Goal: Information Seeking & Learning: Check status

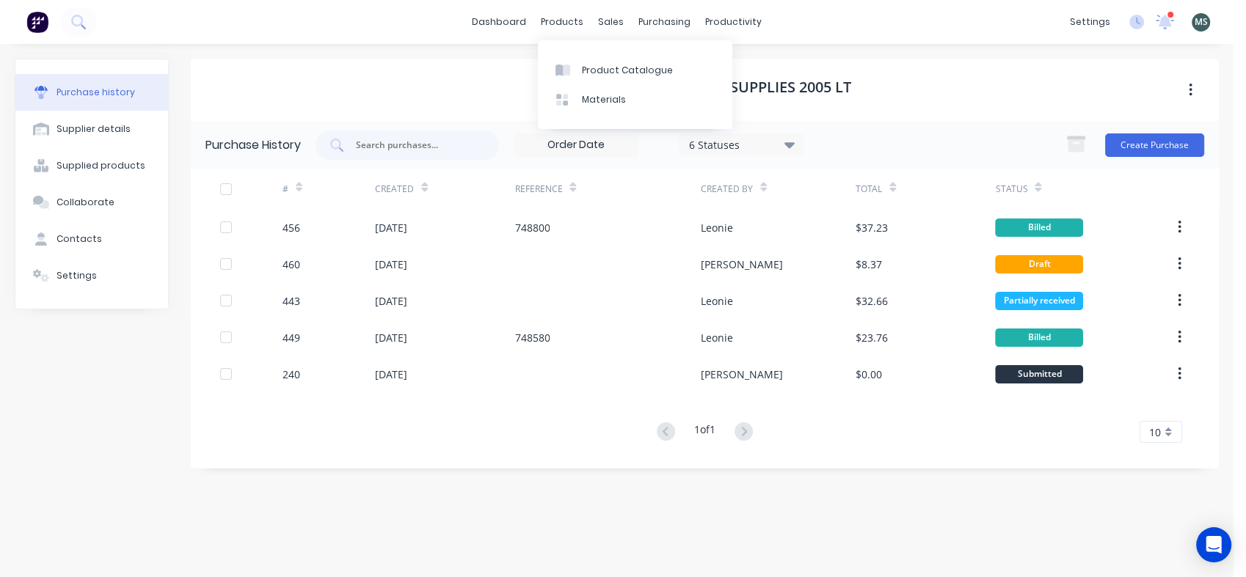
click at [577, 17] on div "products" at bounding box center [561, 22] width 57 height 22
click at [593, 75] on div "Product Catalogue" at bounding box center [627, 70] width 91 height 13
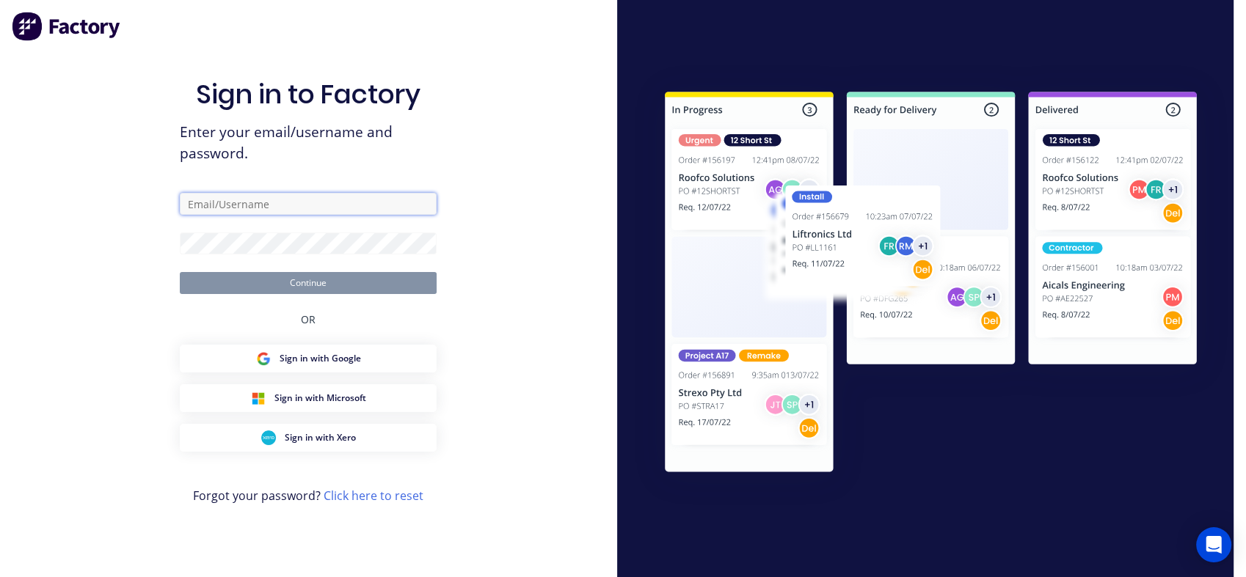
type input "[PERSON_NAME][EMAIL_ADDRESS][DOMAIN_NAME]"
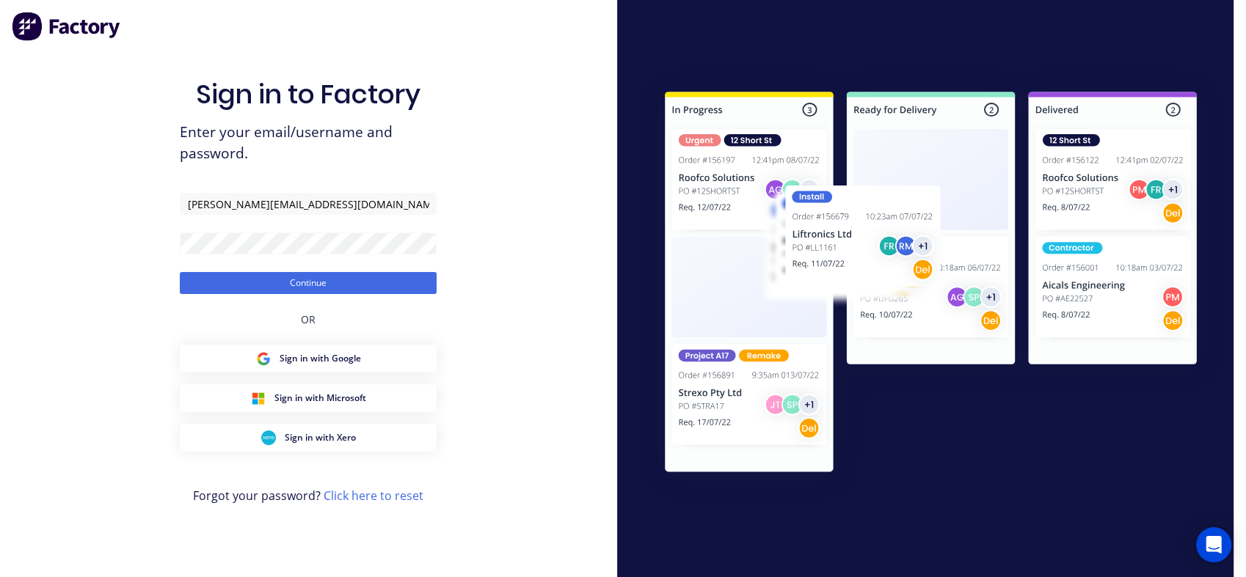
click at [336, 294] on button "Continue" at bounding box center [308, 283] width 257 height 22
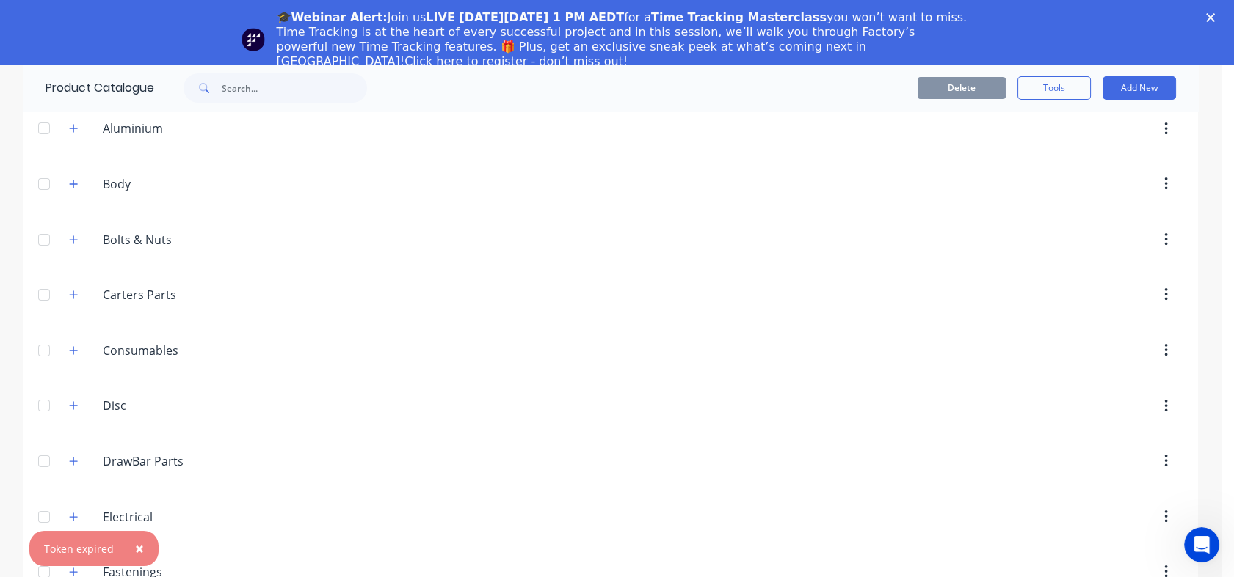
scroll to position [216, 0]
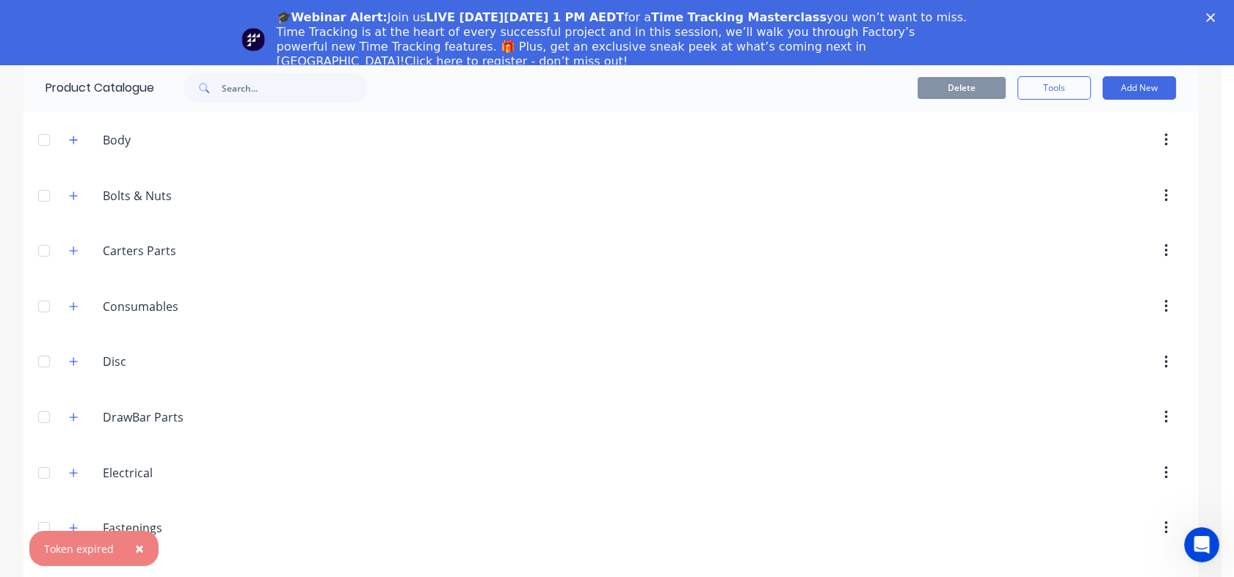
click at [103, 365] on input "Disc" at bounding box center [190, 362] width 174 height 18
click at [76, 361] on button "button" at bounding box center [74, 362] width 18 height 18
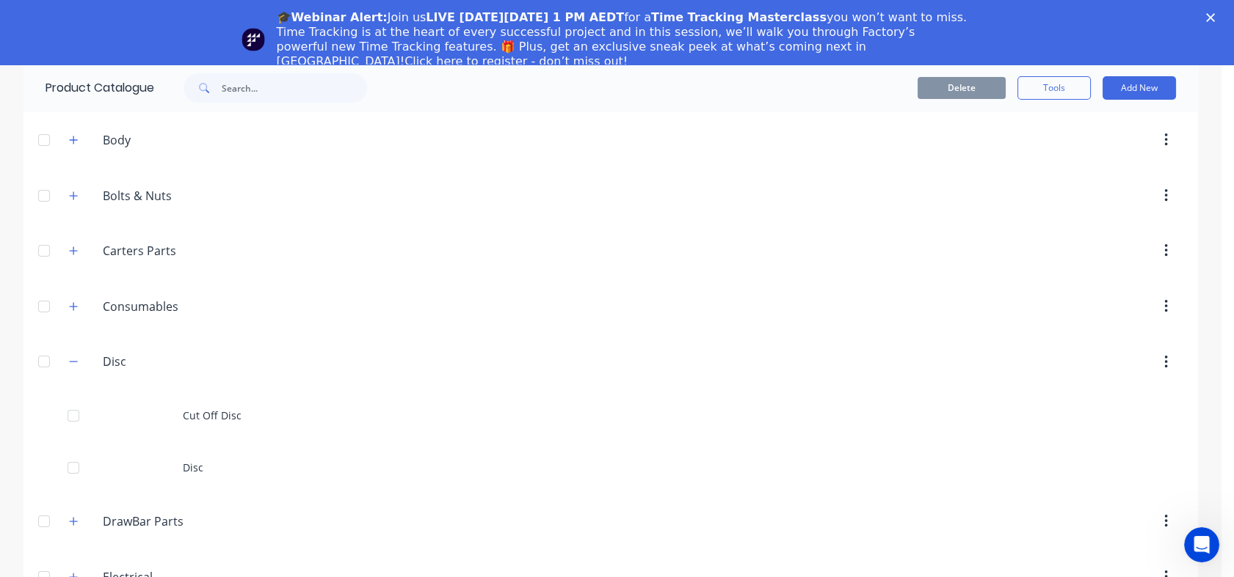
click at [216, 414] on div "Cut Off Disc" at bounding box center [610, 416] width 1174 height 52
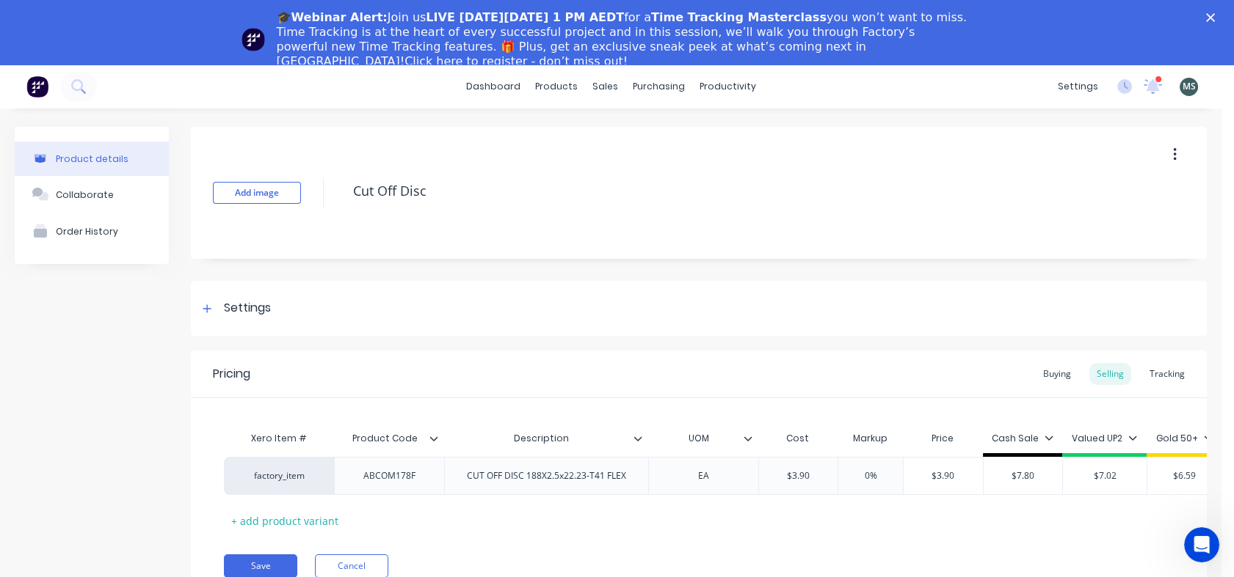
click at [137, 236] on button "Order History" at bounding box center [92, 231] width 154 height 37
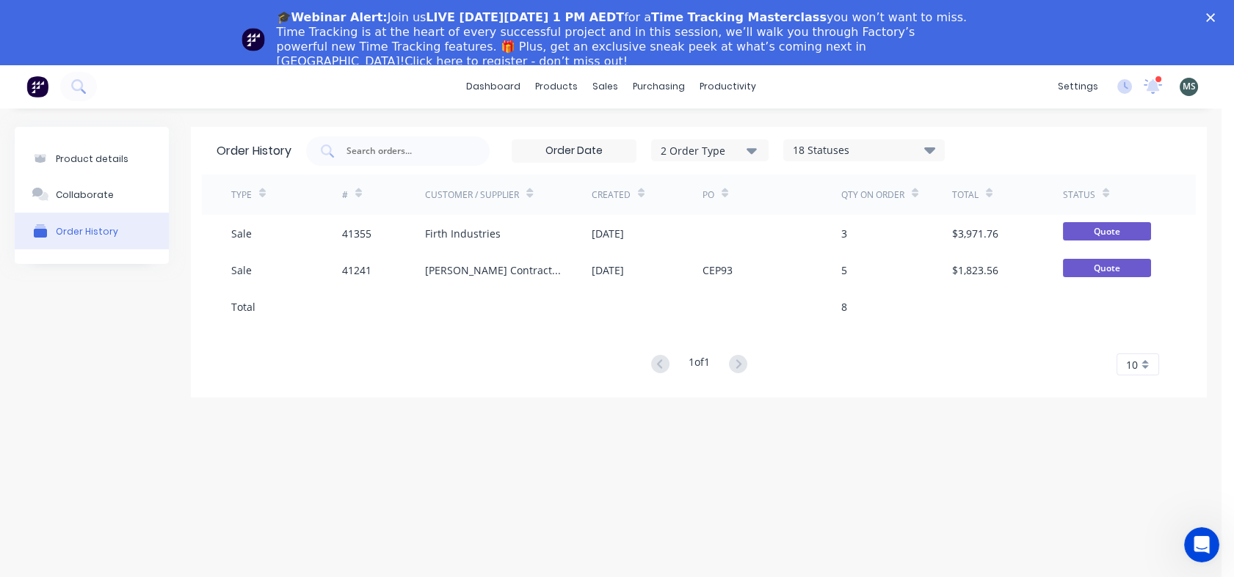
click at [876, 151] on div "18 Statuses" at bounding box center [864, 150] width 160 height 16
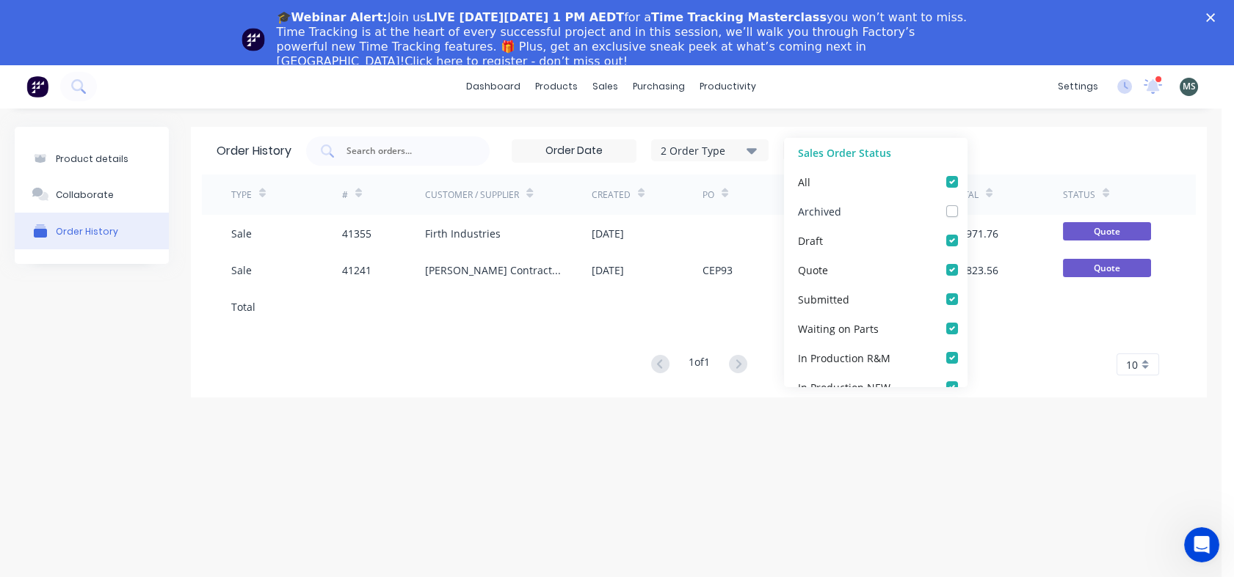
click at [966, 203] on label at bounding box center [966, 203] width 0 height 0
click at [966, 213] on input "checkbox" at bounding box center [972, 210] width 12 height 14
checkbox input "true"
click at [569, 370] on div "1 of 1 10 5 10 15 20 25 30 35" at bounding box center [699, 364] width 994 height 21
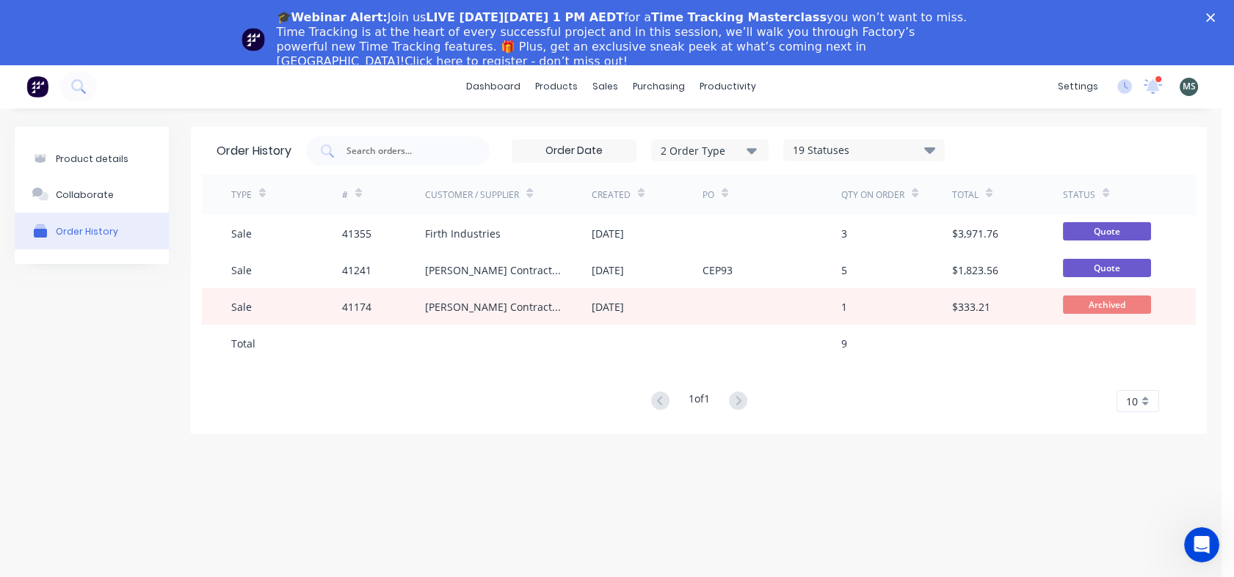
click at [458, 234] on div "Firth Industries" at bounding box center [463, 233] width 76 height 15
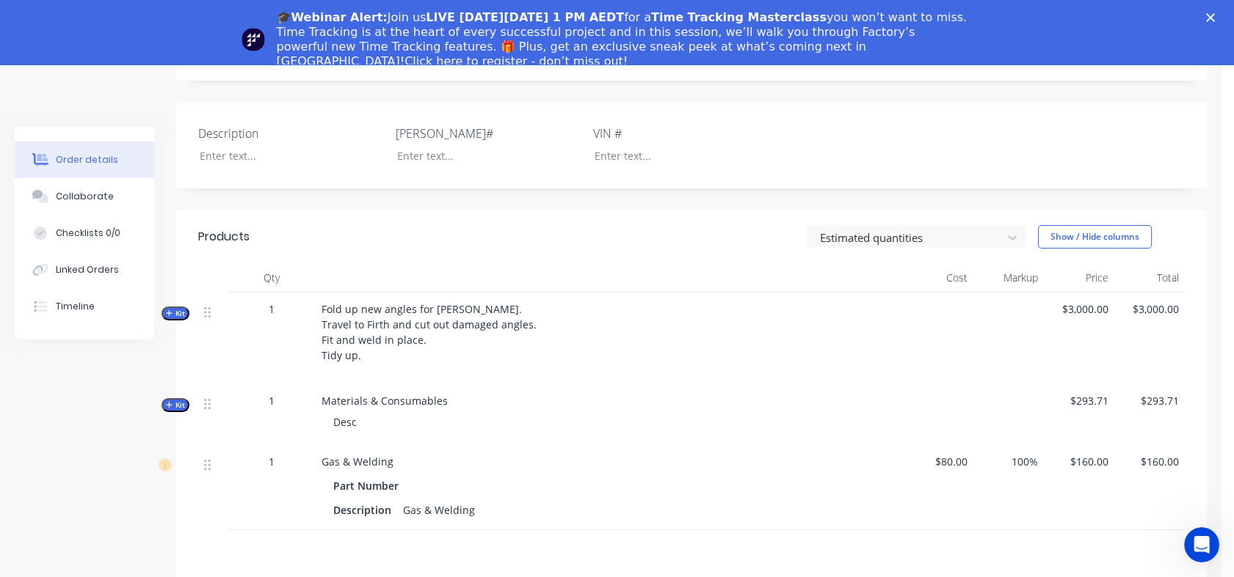
scroll to position [29, 0]
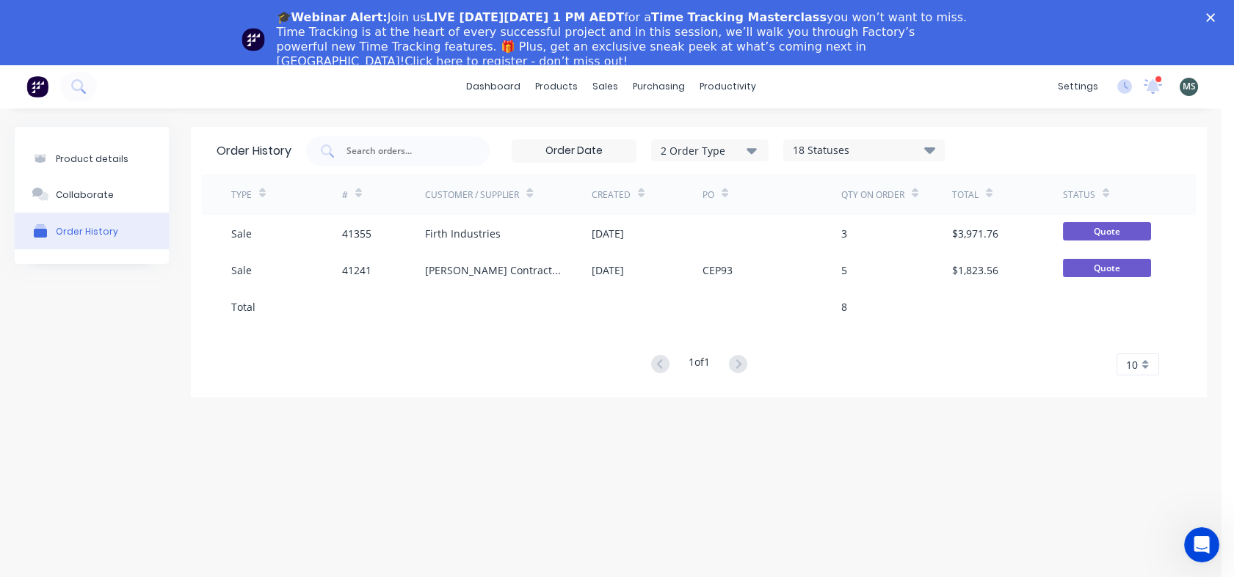
click at [131, 165] on button "Product details" at bounding box center [92, 159] width 154 height 34
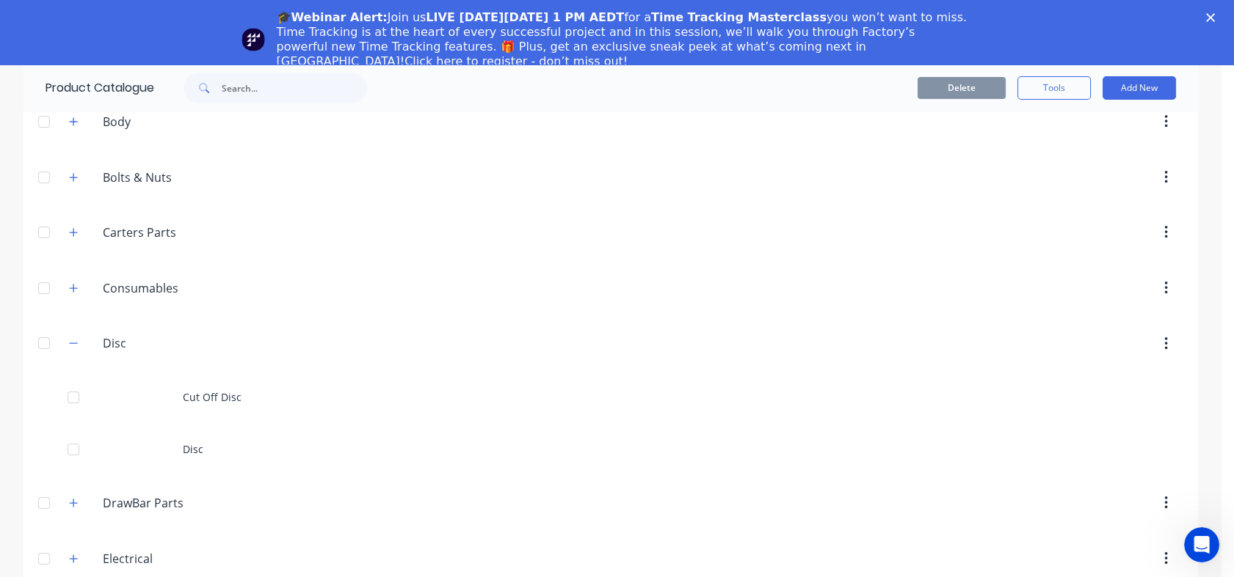
scroll to position [237, 0]
click at [238, 455] on div "Disc" at bounding box center [610, 447] width 1174 height 52
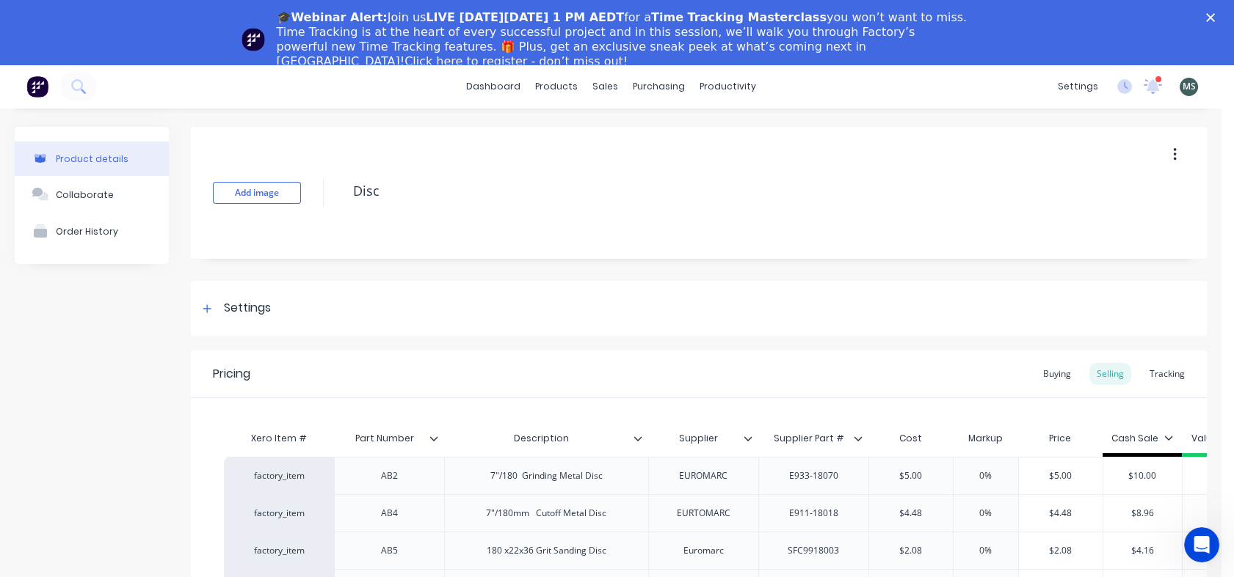
click at [117, 231] on button "Order History" at bounding box center [92, 231] width 154 height 37
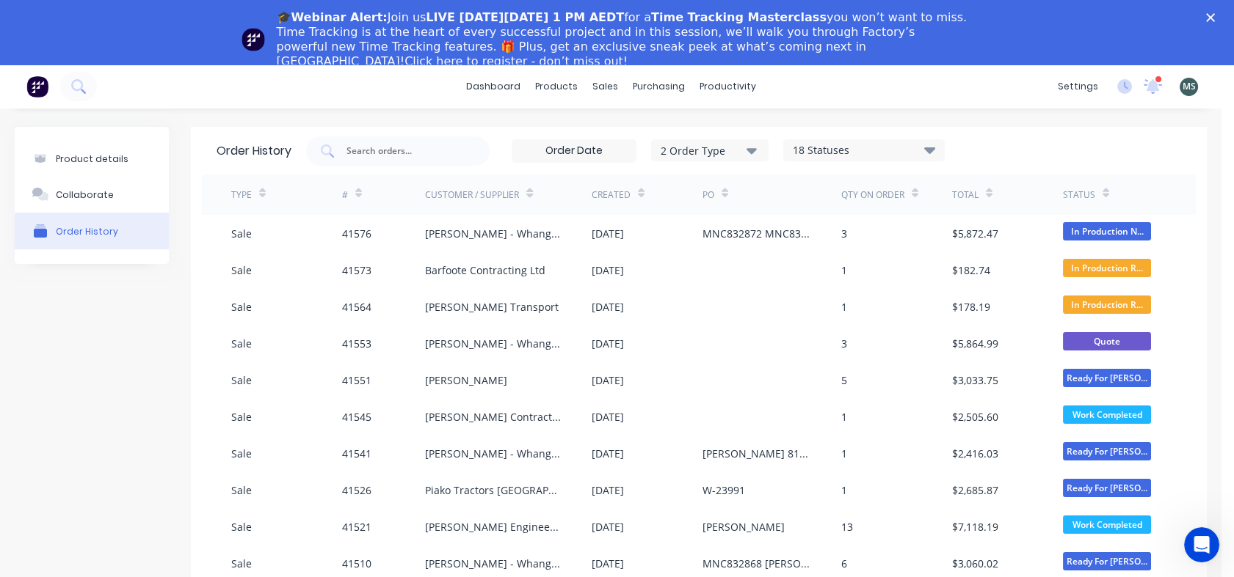
scroll to position [65, 0]
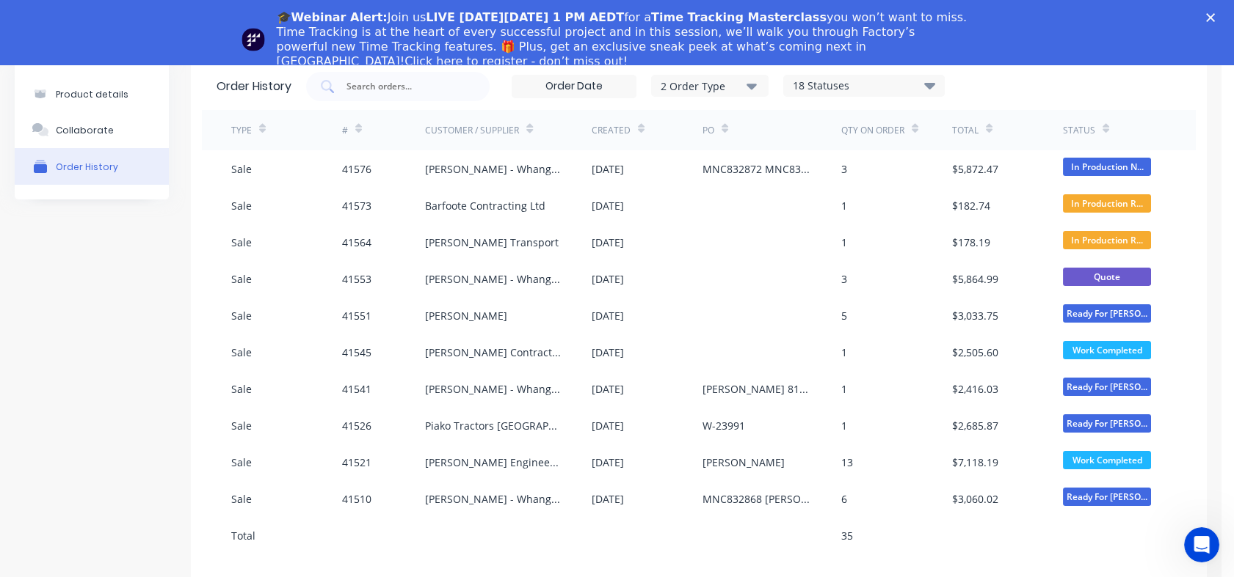
click at [494, 175] on div "[PERSON_NAME] - Whangarei" at bounding box center [493, 168] width 137 height 15
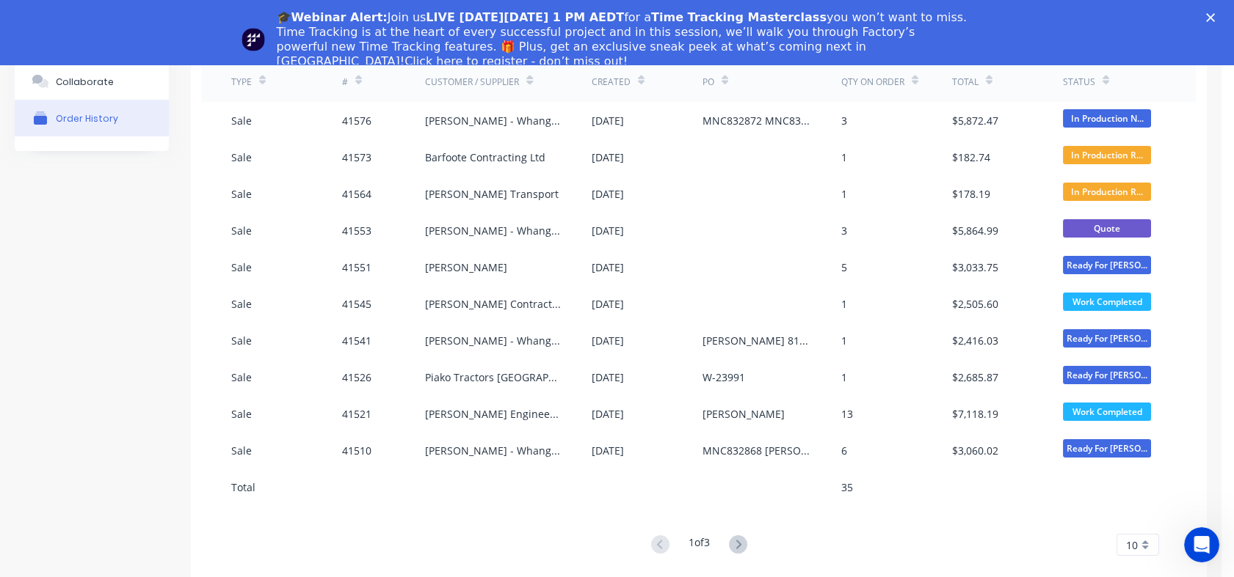
scroll to position [68, 0]
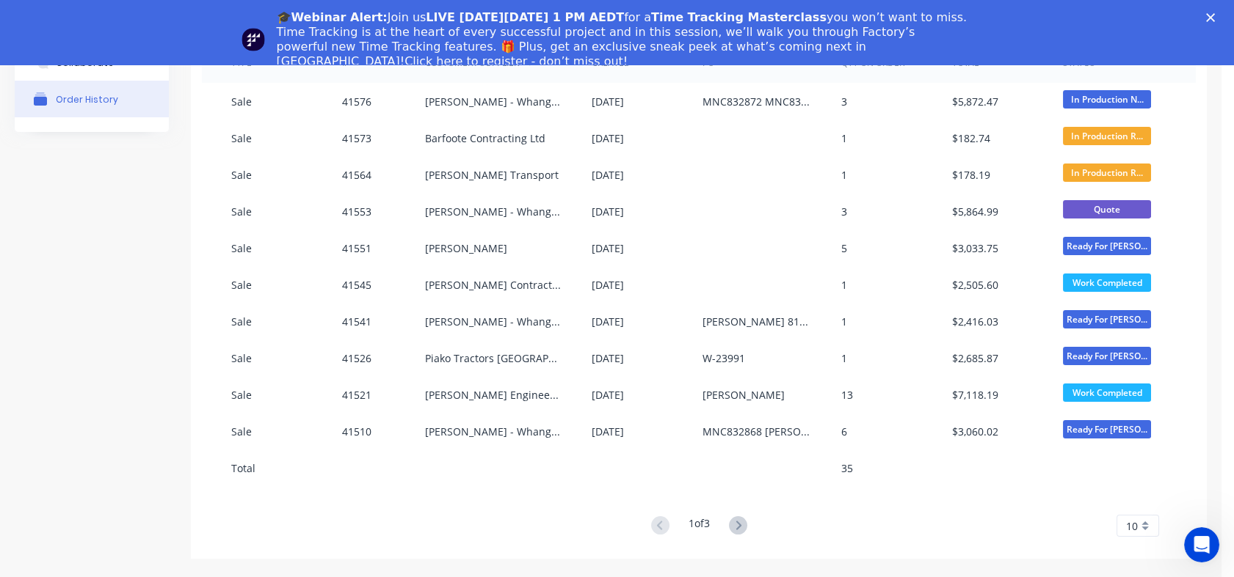
click at [734, 529] on icon at bounding box center [738, 526] width 18 height 18
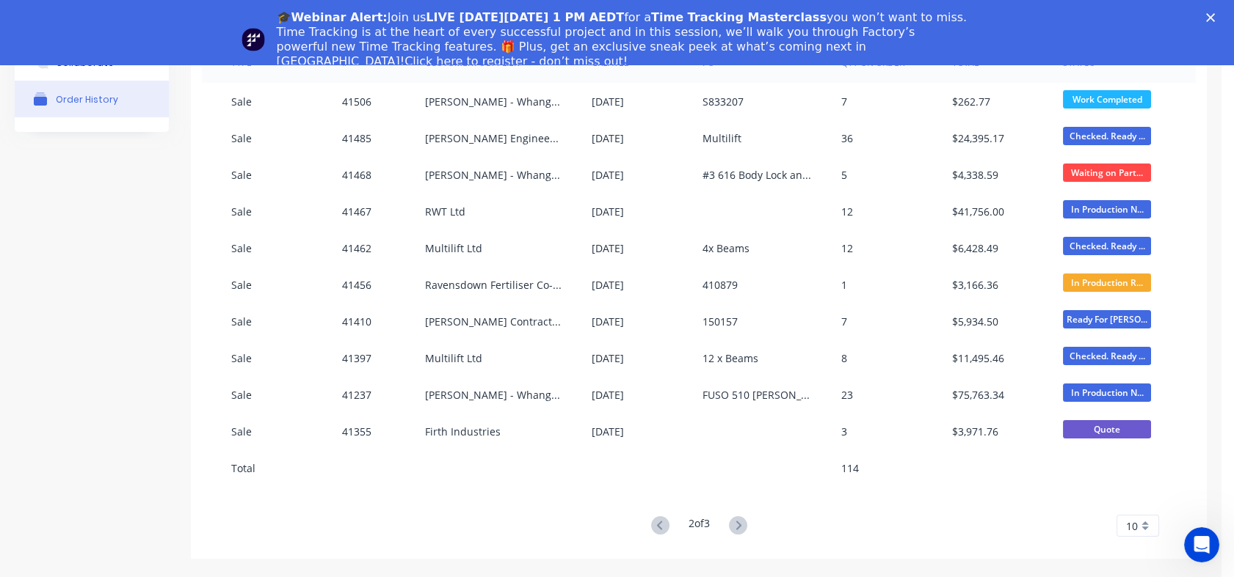
click at [740, 524] on icon at bounding box center [738, 526] width 18 height 18
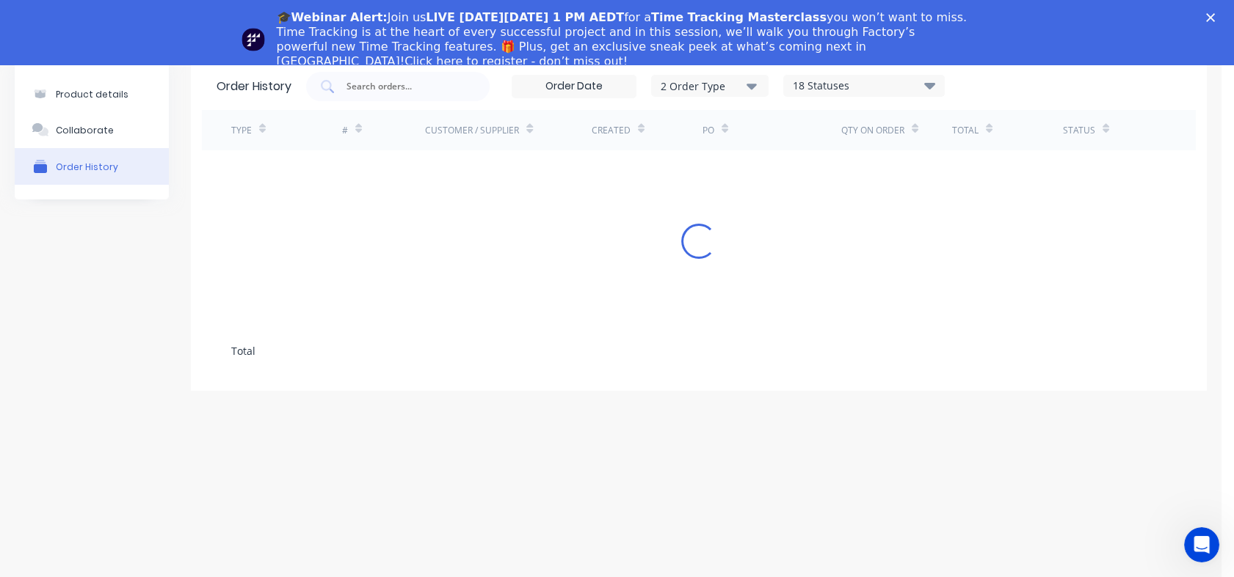
scroll to position [0, 0]
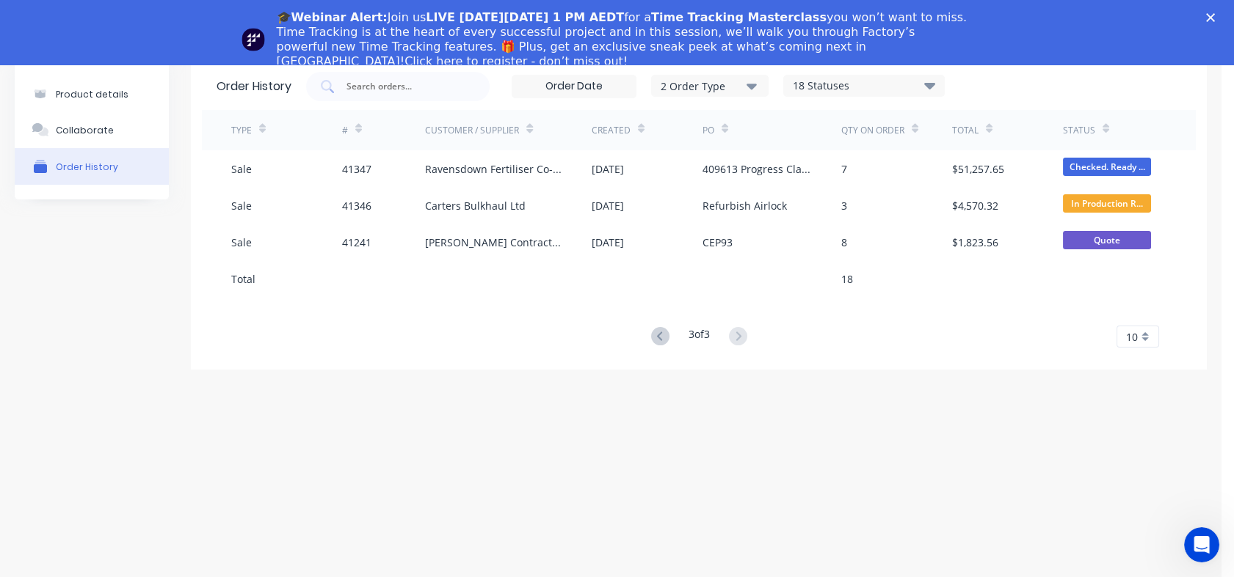
click at [655, 340] on icon at bounding box center [660, 336] width 18 height 18
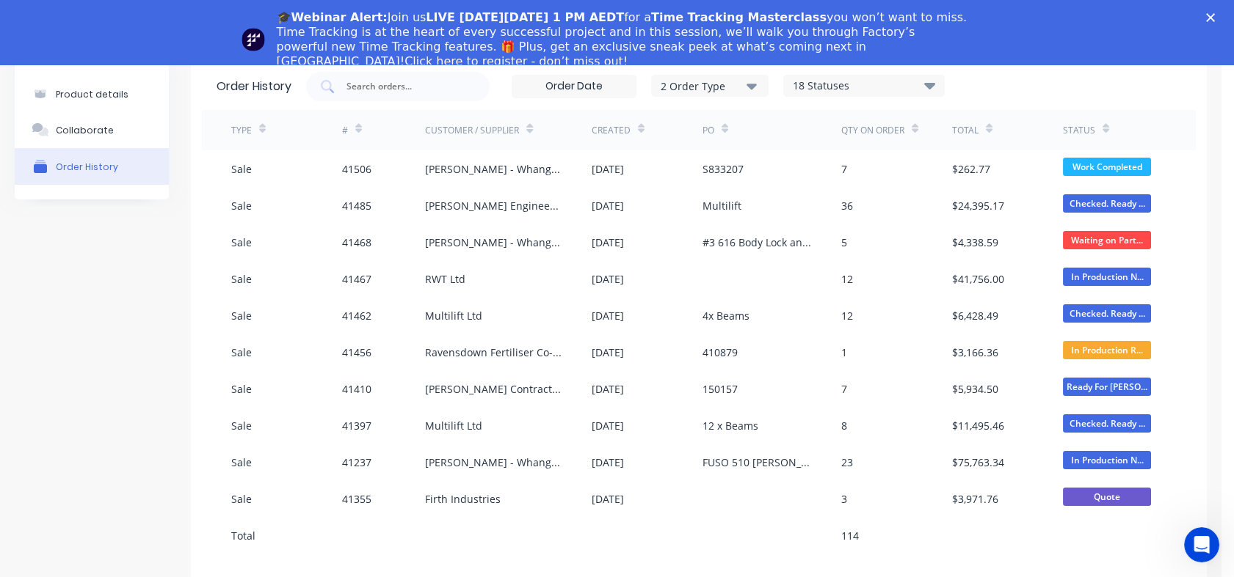
scroll to position [68, 0]
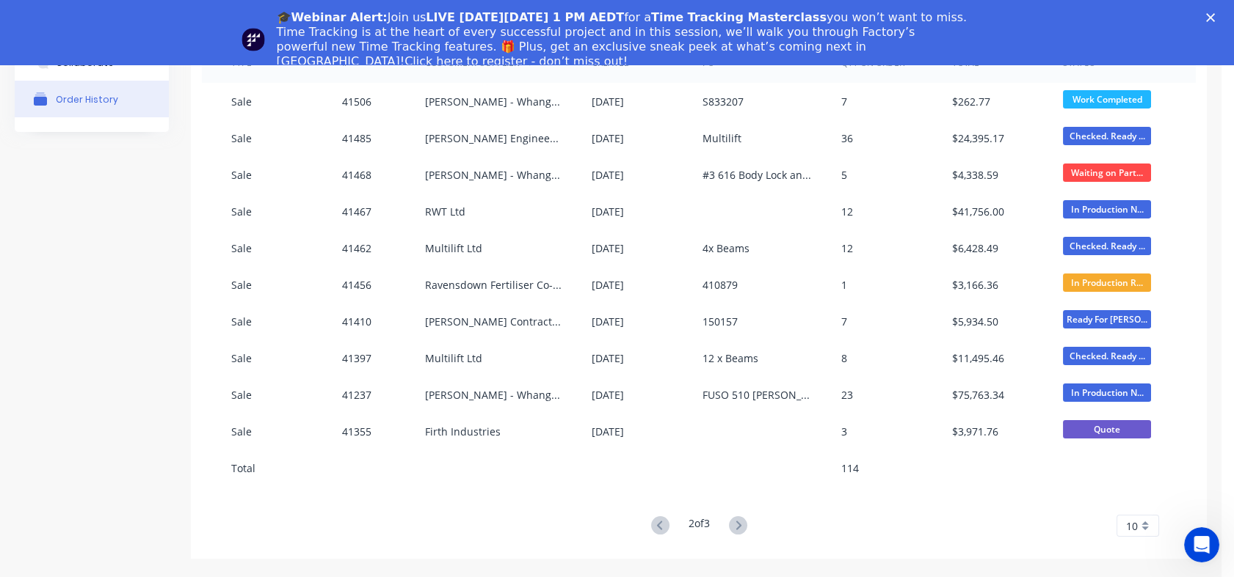
click at [651, 531] on icon at bounding box center [660, 526] width 18 height 18
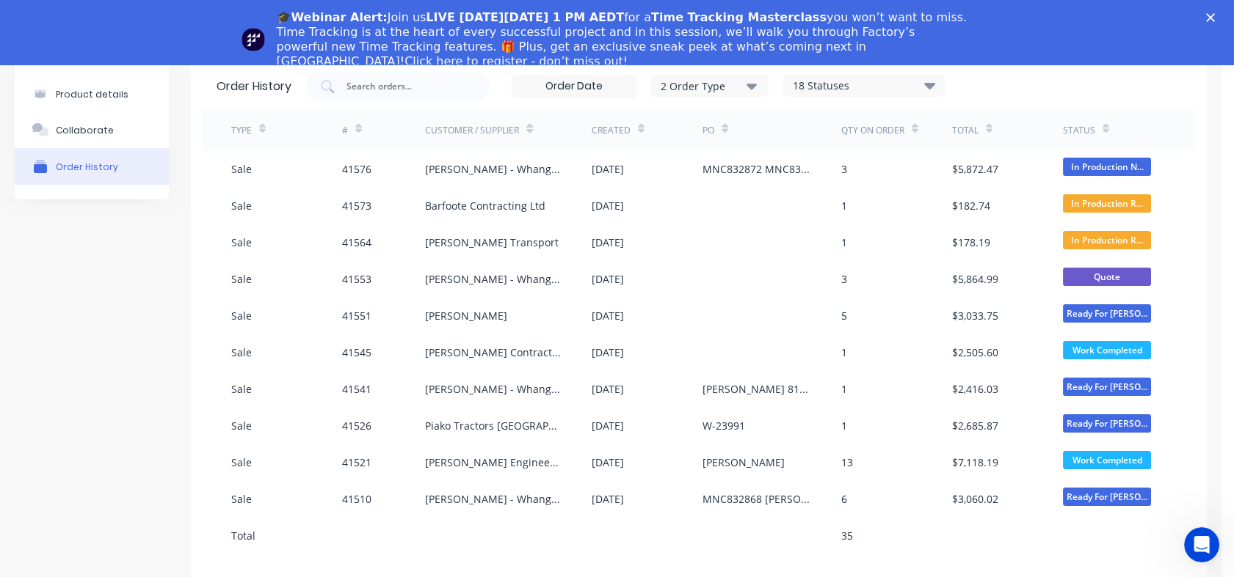
click at [536, 350] on div "[PERSON_NAME] Contractors Ltd" at bounding box center [493, 352] width 137 height 15
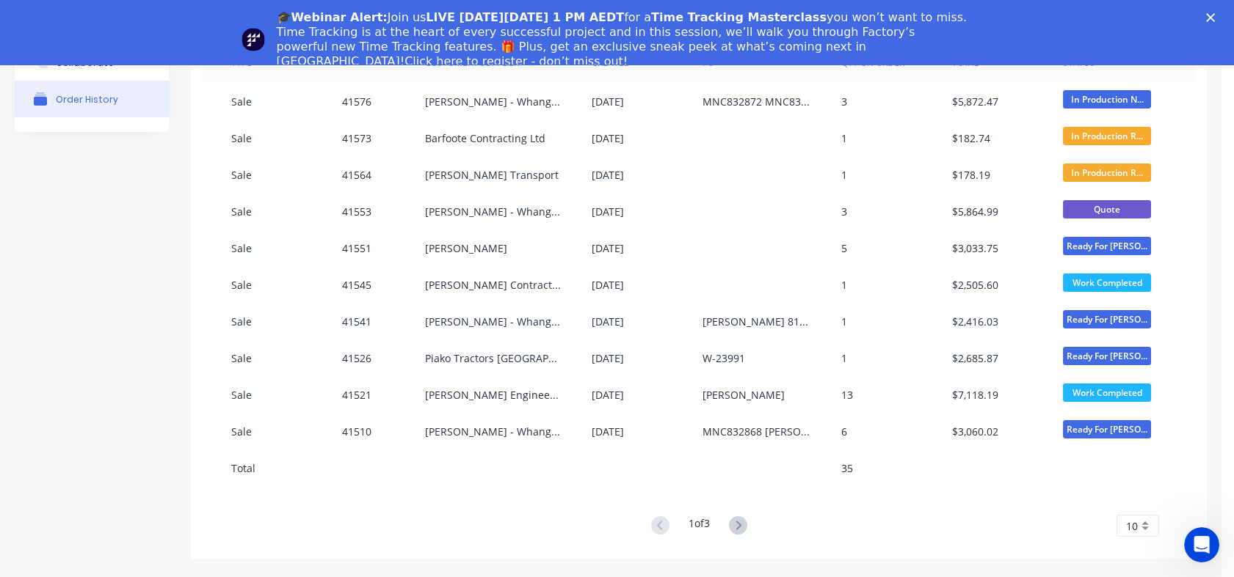
click at [729, 523] on icon at bounding box center [738, 526] width 18 height 18
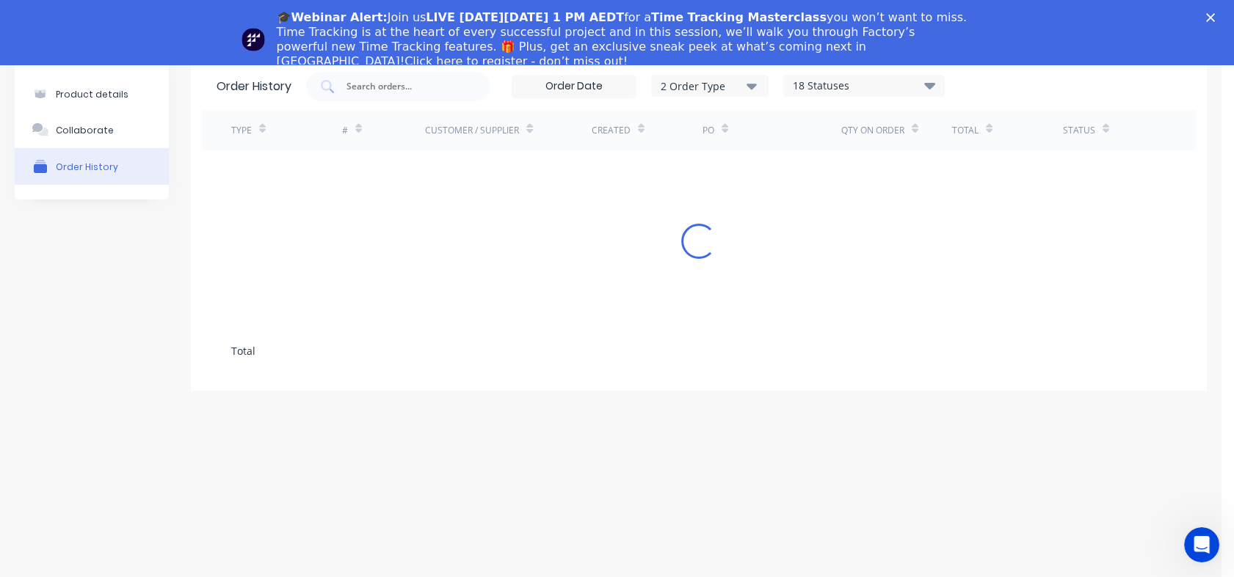
scroll to position [0, 0]
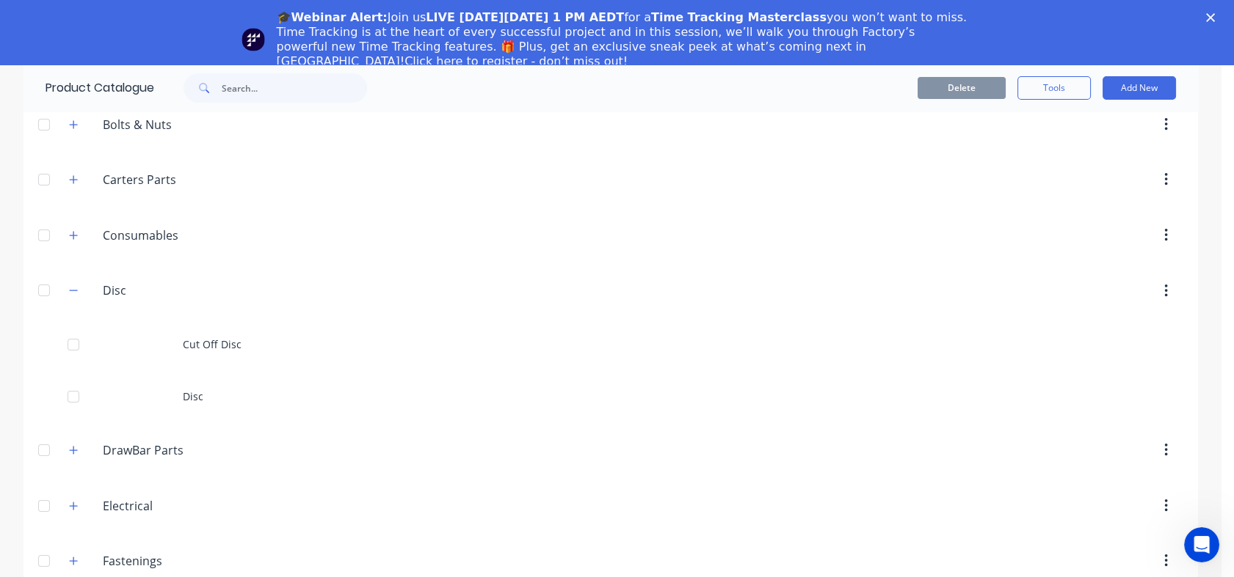
scroll to position [362, 0]
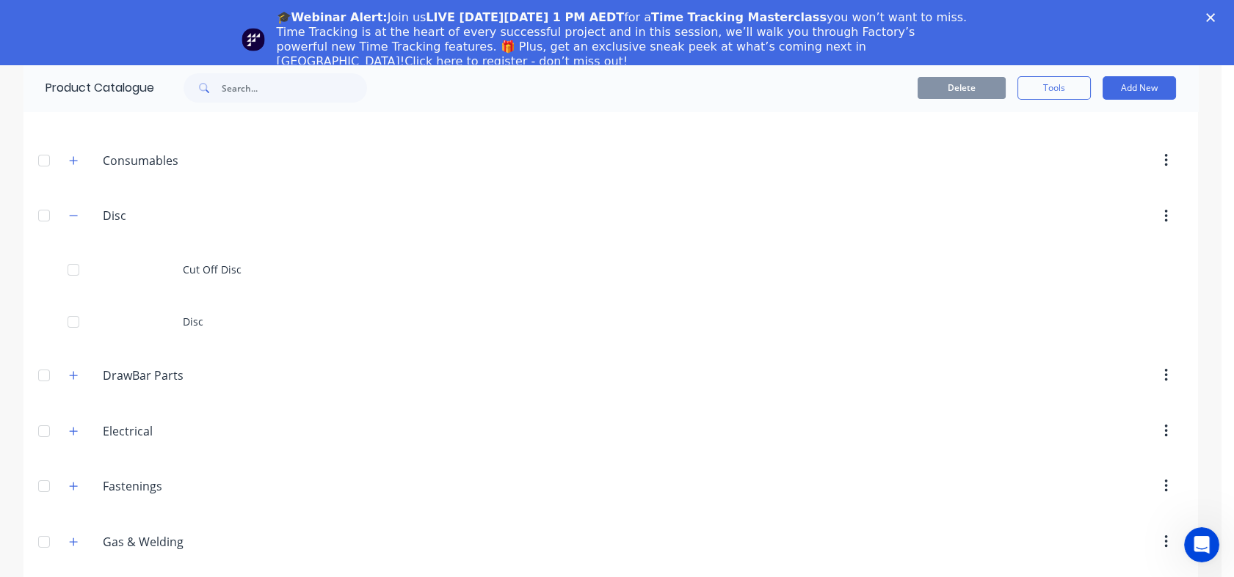
click at [135, 344] on div "Disc" at bounding box center [610, 322] width 1174 height 52
